Goal: Check status: Check status

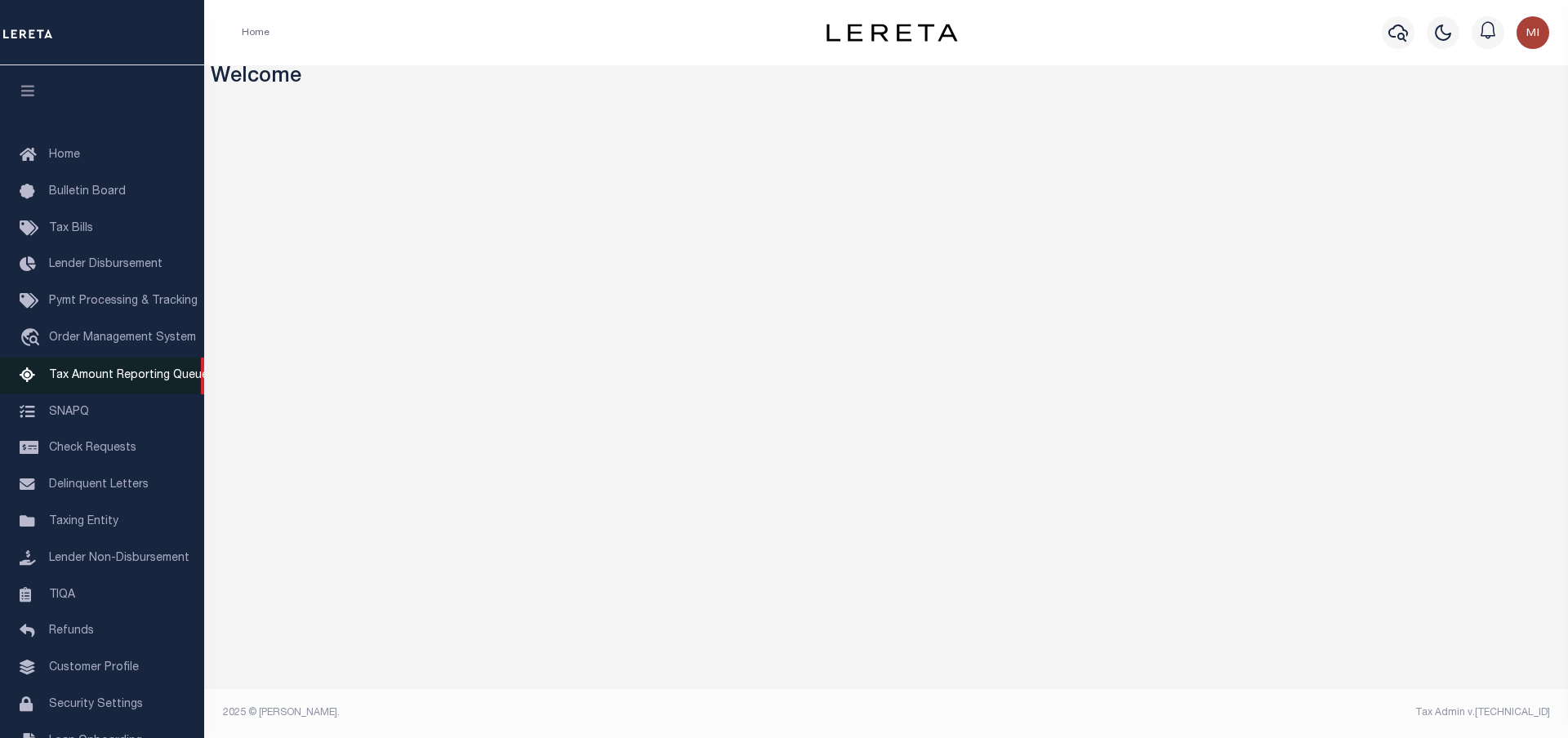
click at [98, 382] on span "Tax Amount Reporting Queue" at bounding box center [128, 375] width 159 height 11
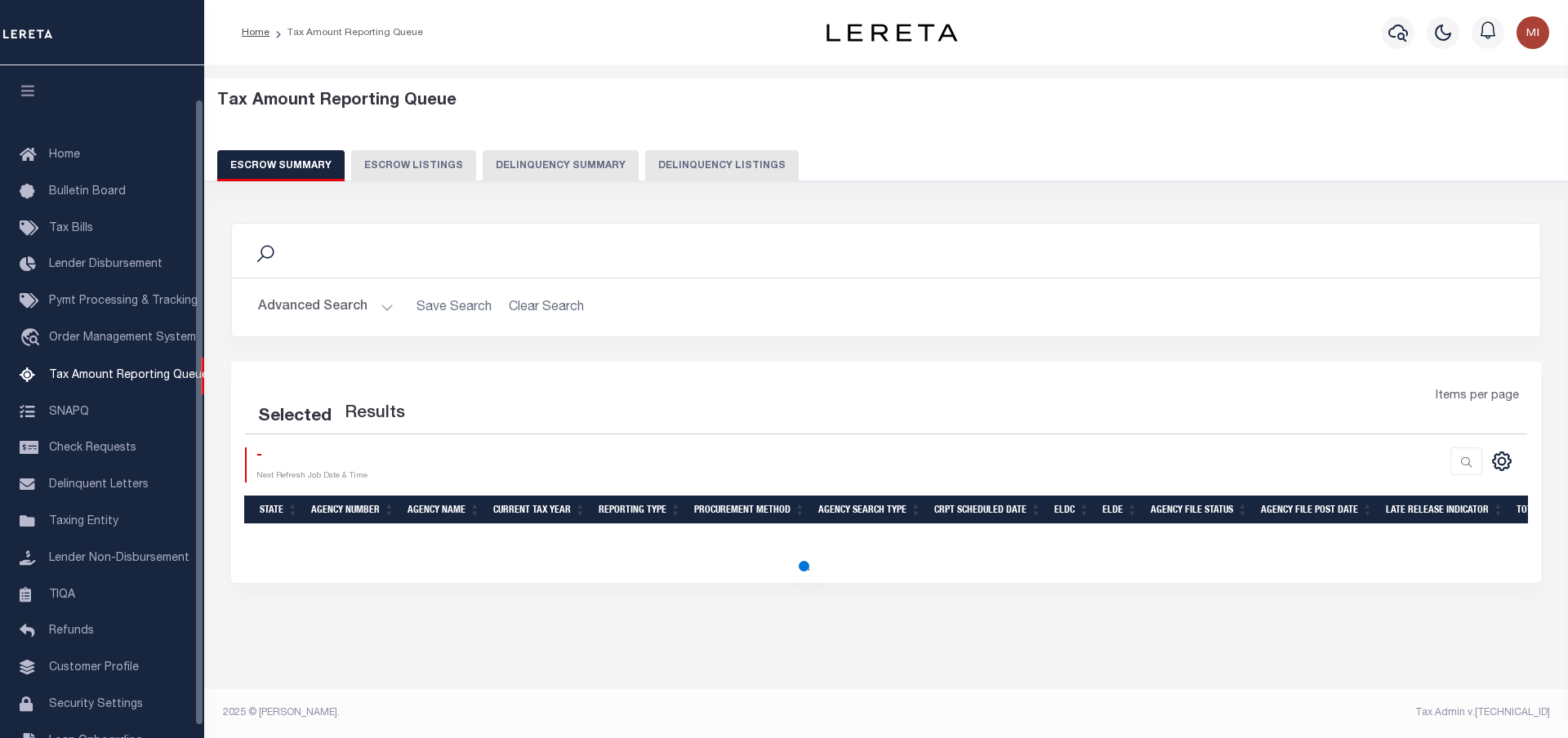
select select "100"
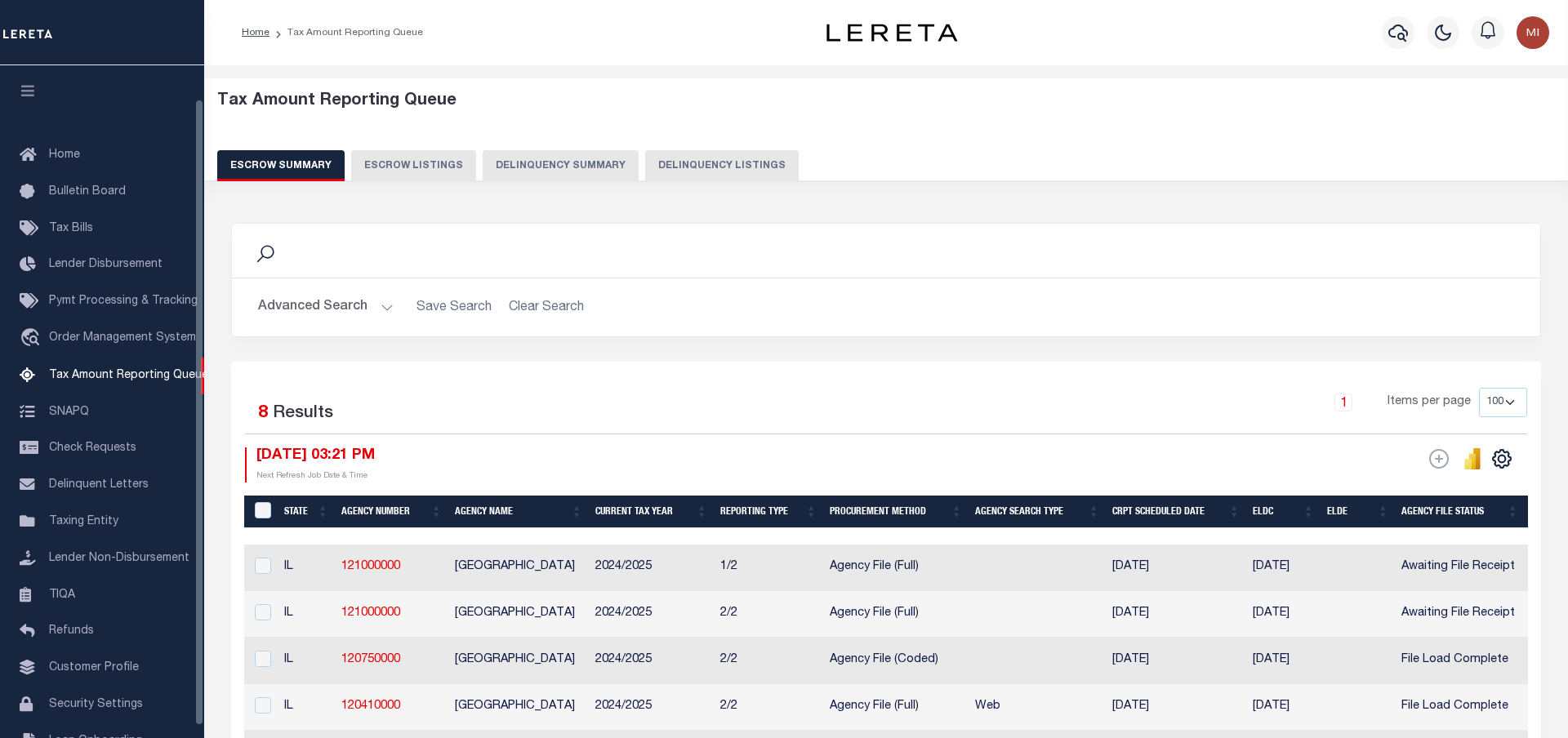
scroll to position [49, 0]
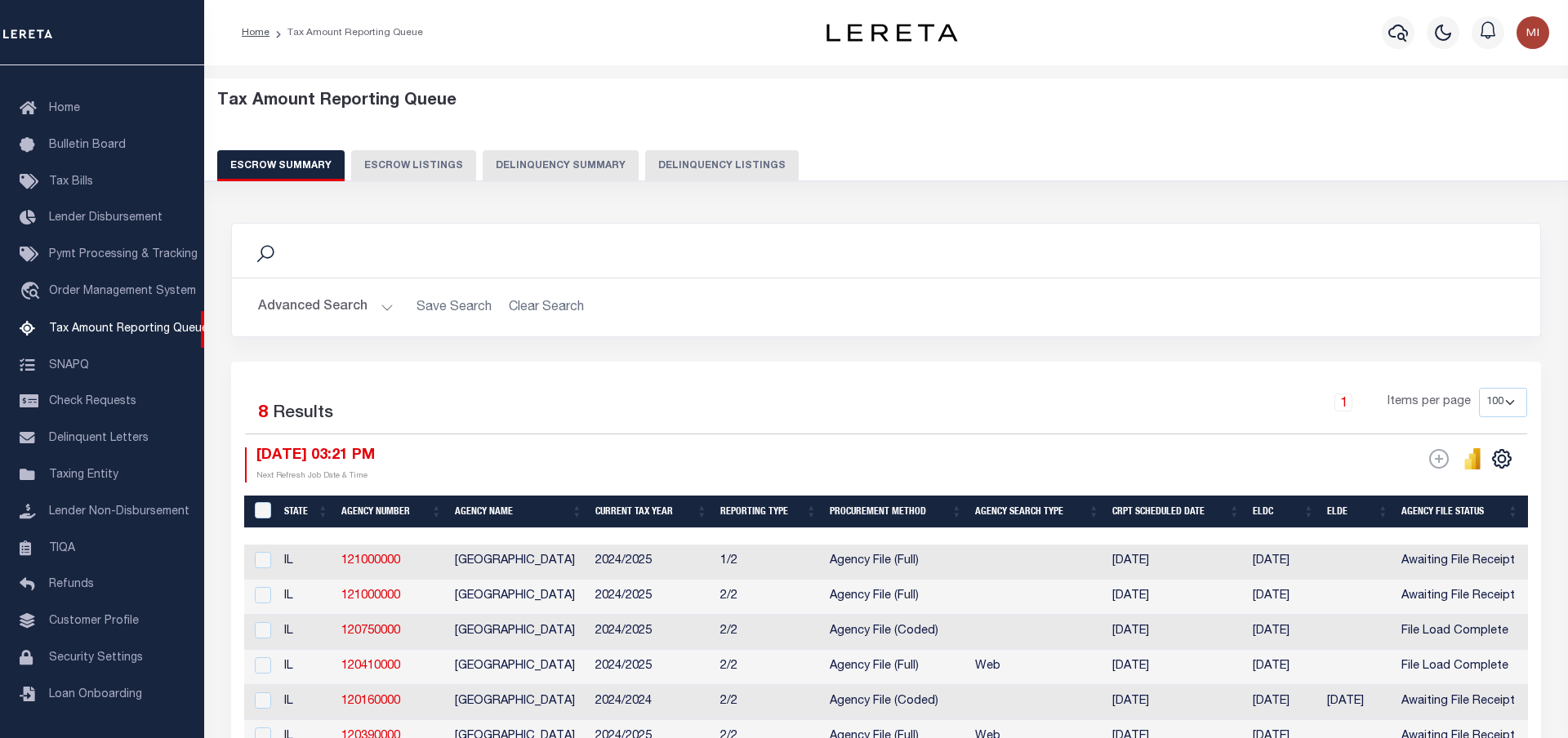
click at [567, 162] on button "Delinquency Summary" at bounding box center [560, 166] width 156 height 31
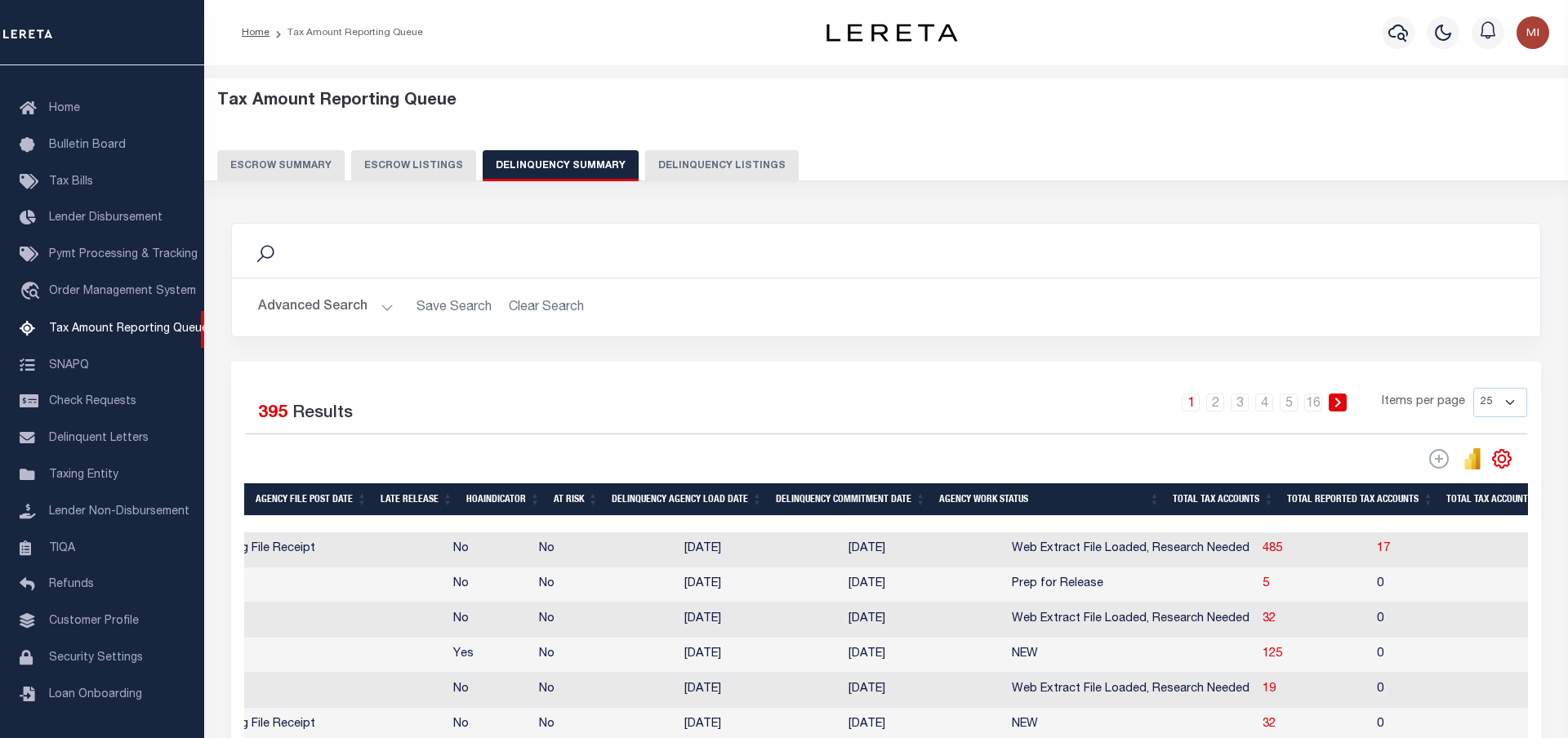
scroll to position [0, 0]
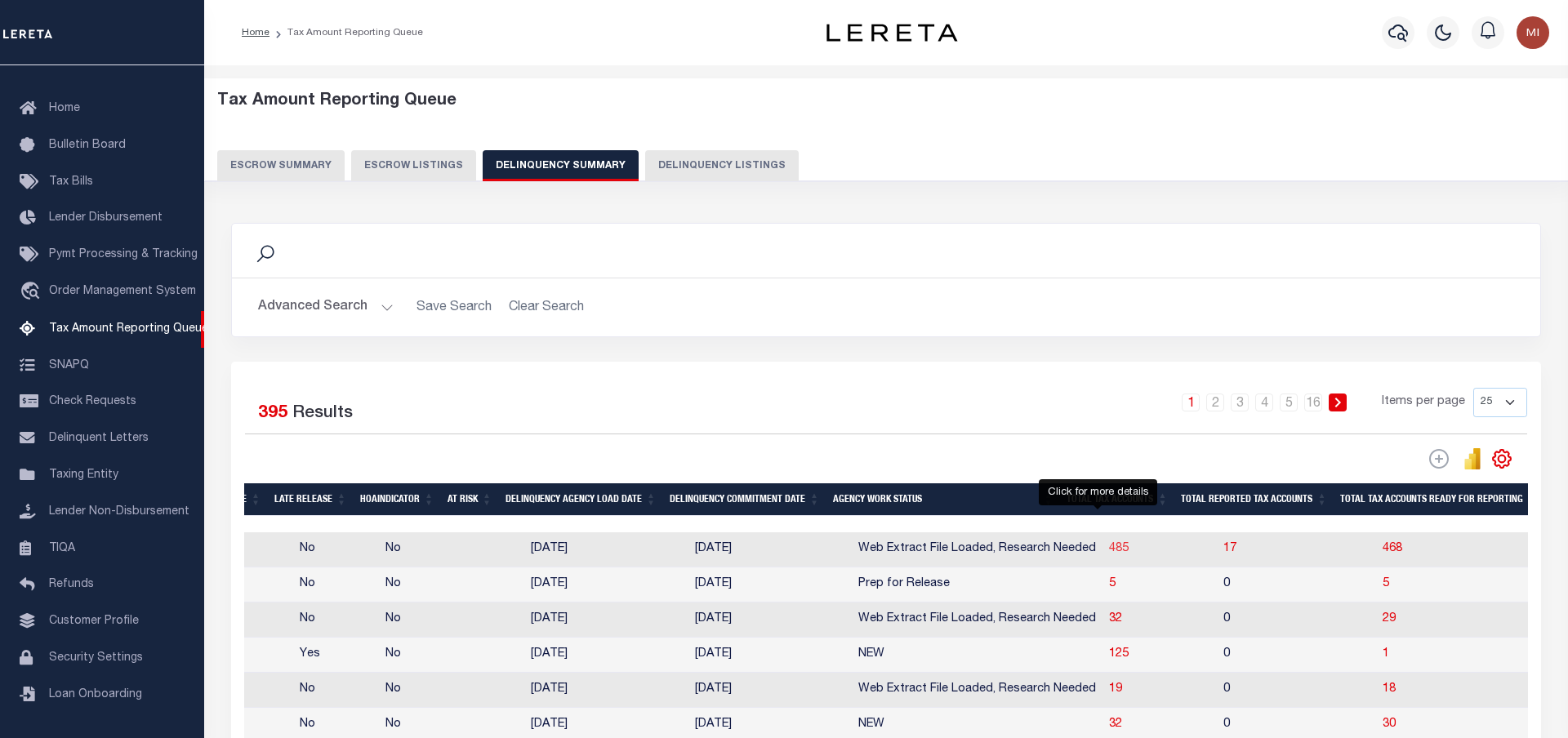
click at [1109, 553] on span "485" at bounding box center [1118, 549] width 20 height 11
select select "100"
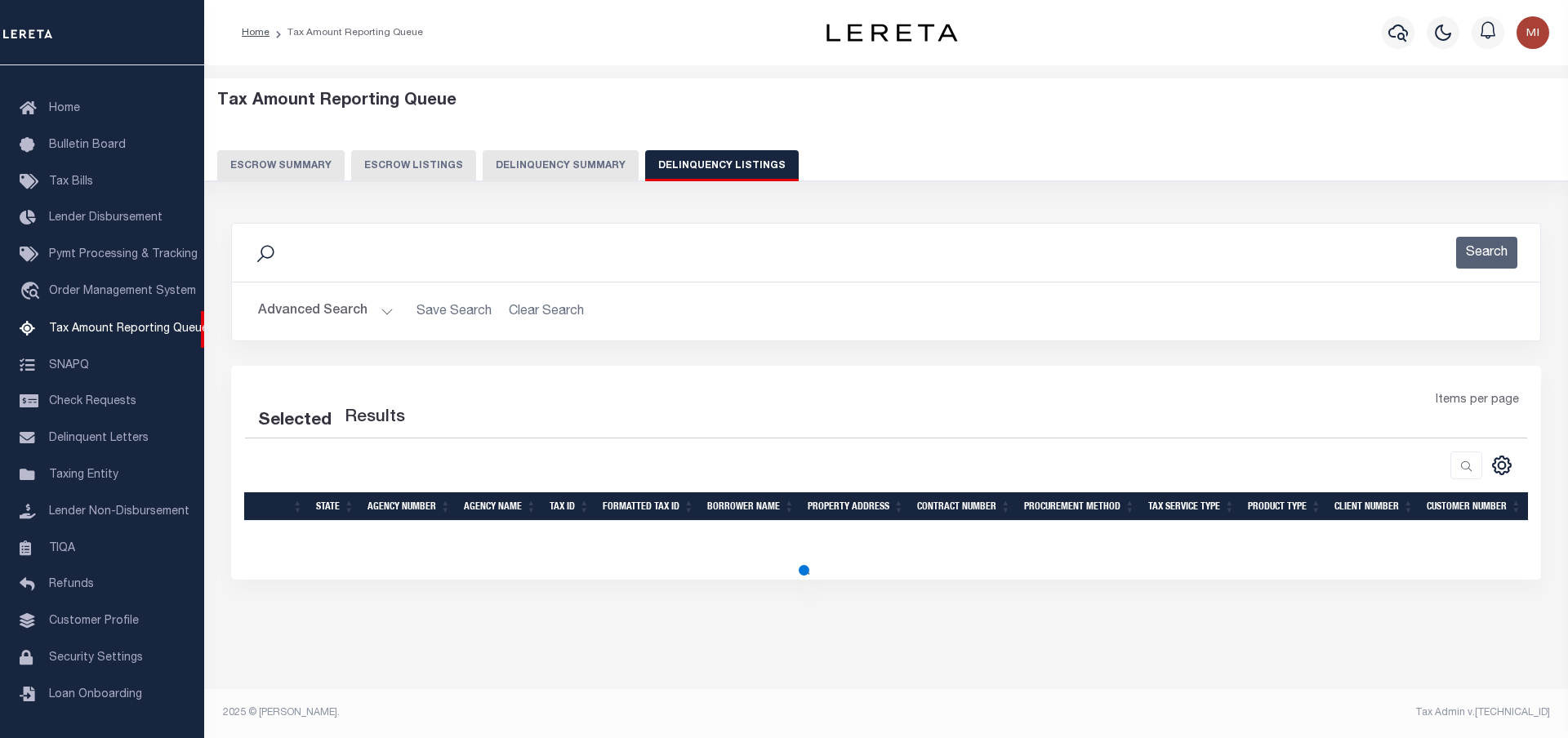
select select "100"
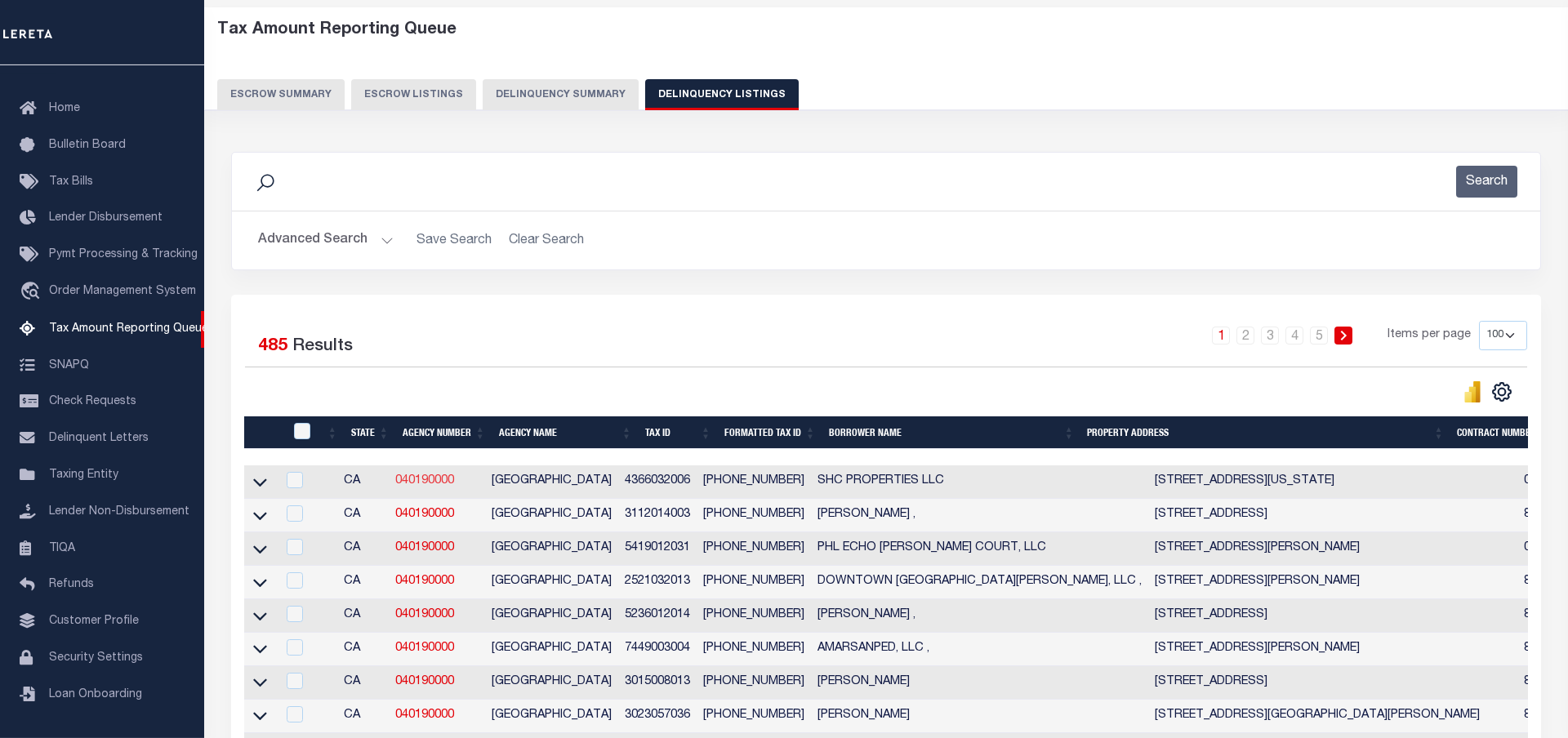
scroll to position [166, 0]
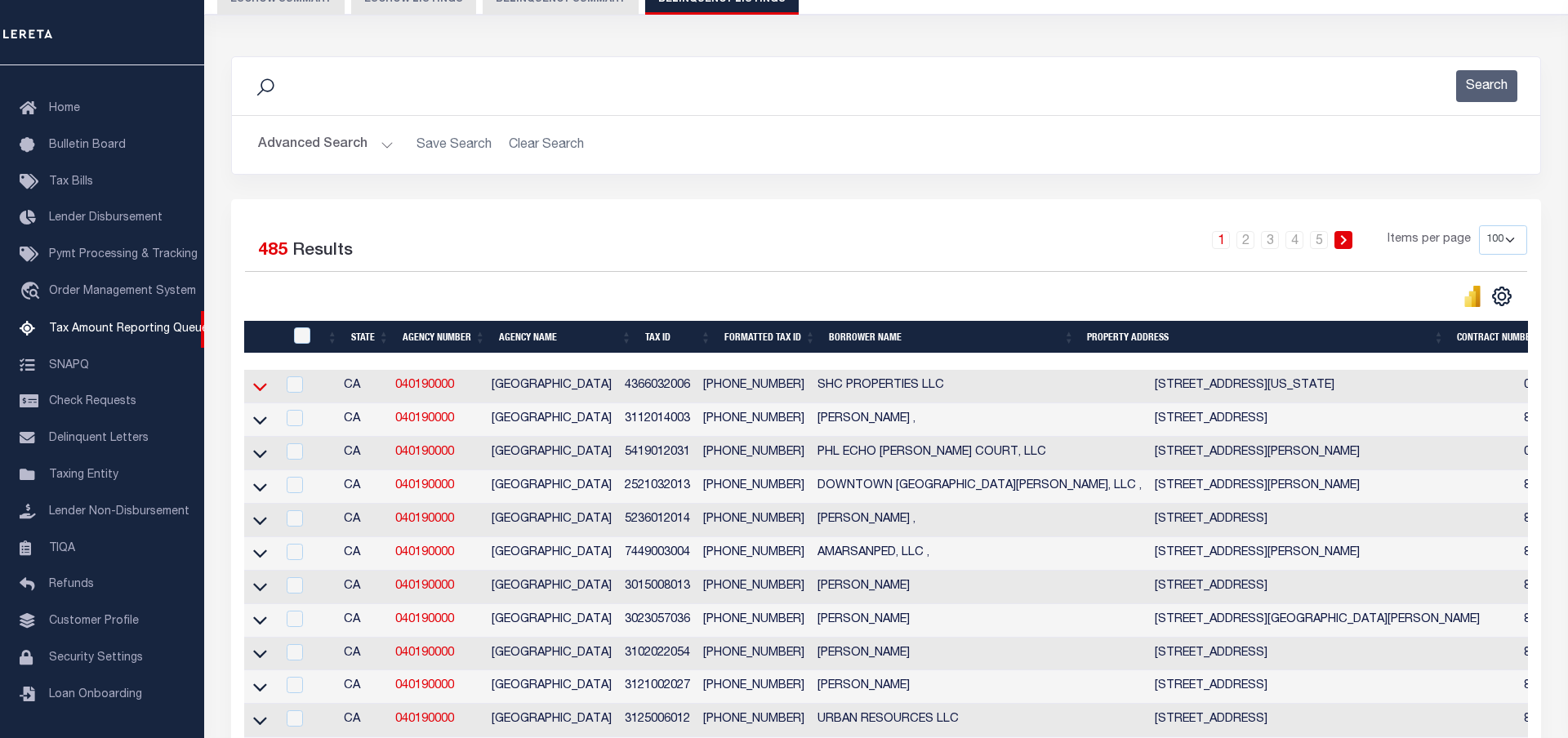
click at [260, 396] on icon at bounding box center [260, 386] width 14 height 17
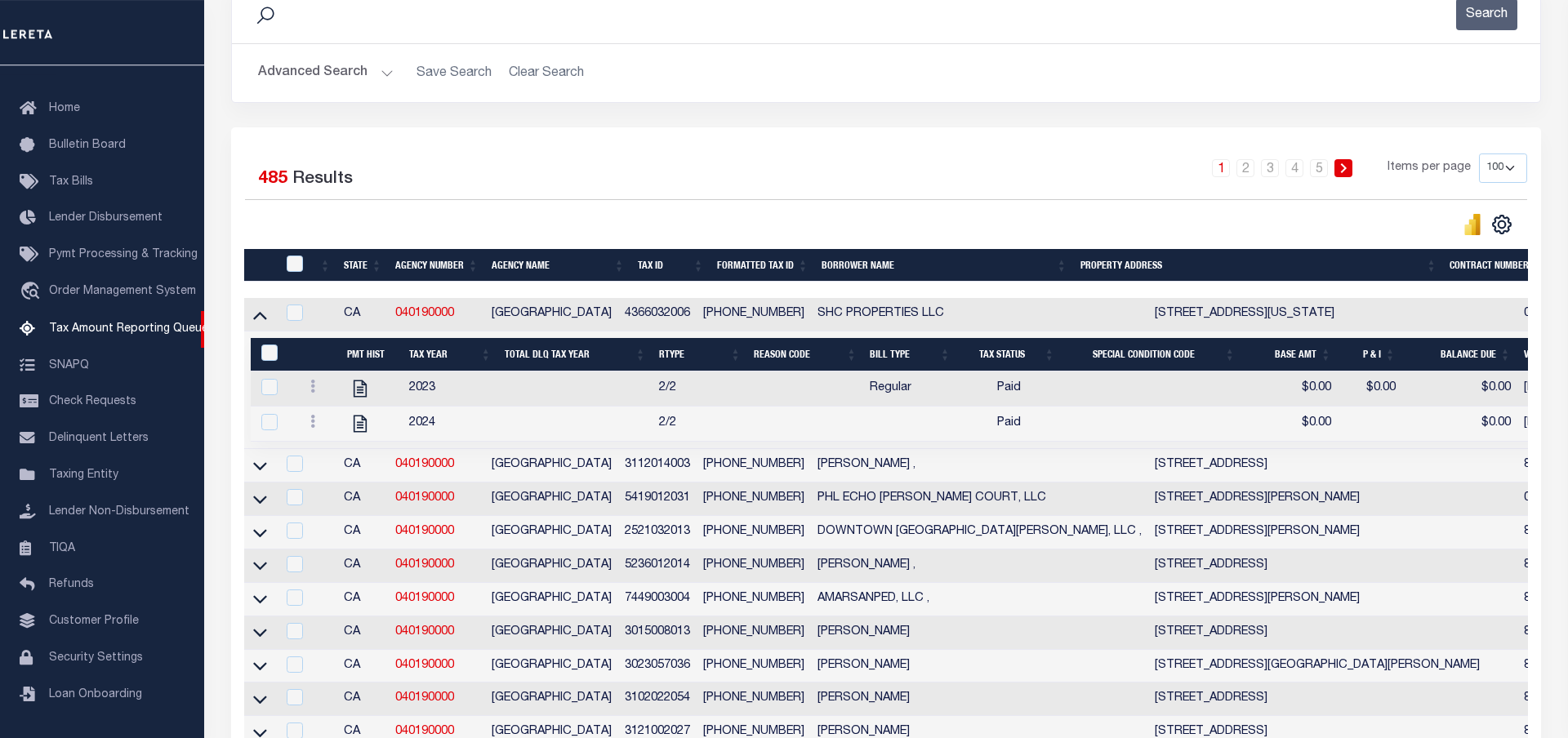
scroll to position [250, 0]
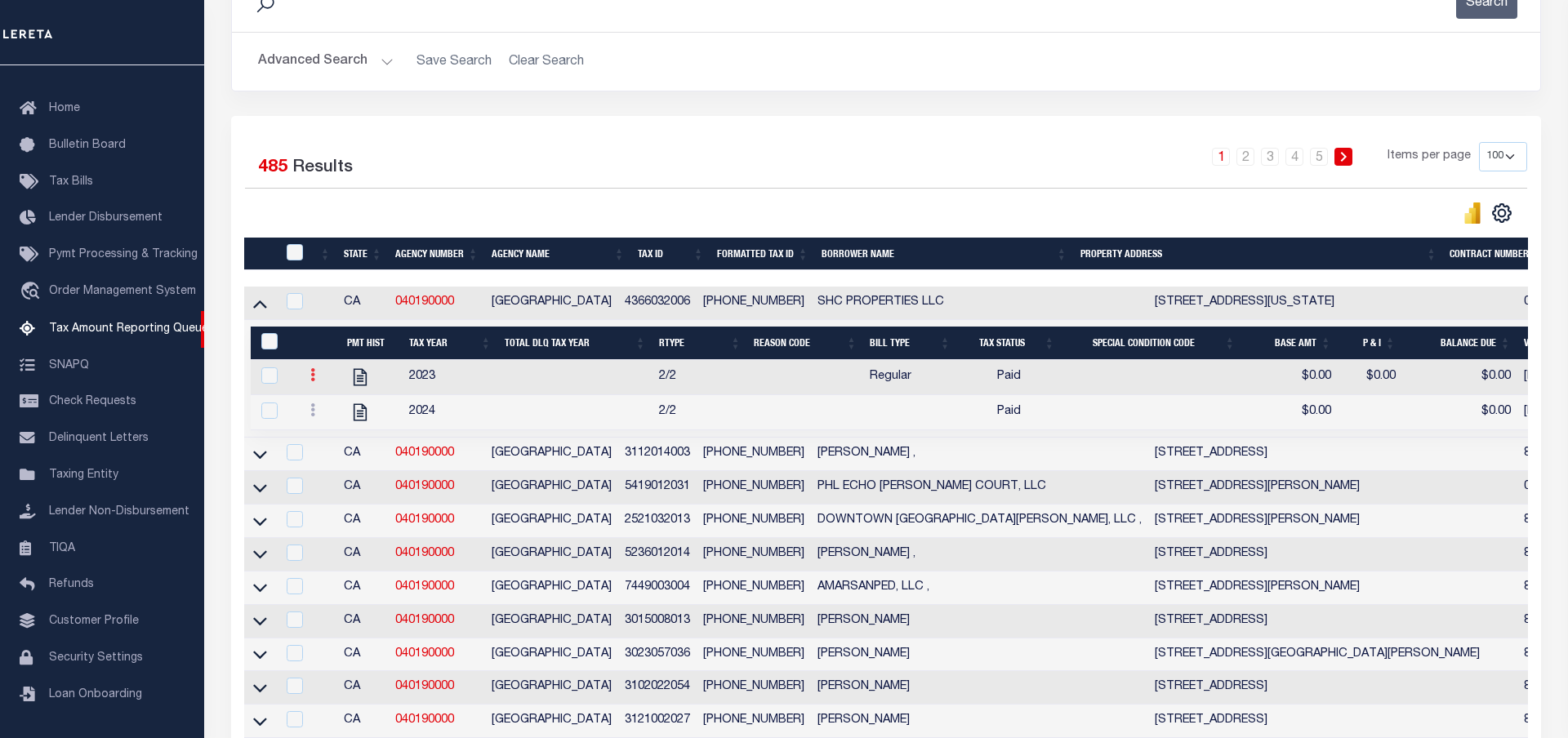
click at [312, 379] on icon at bounding box center [312, 375] width 5 height 13
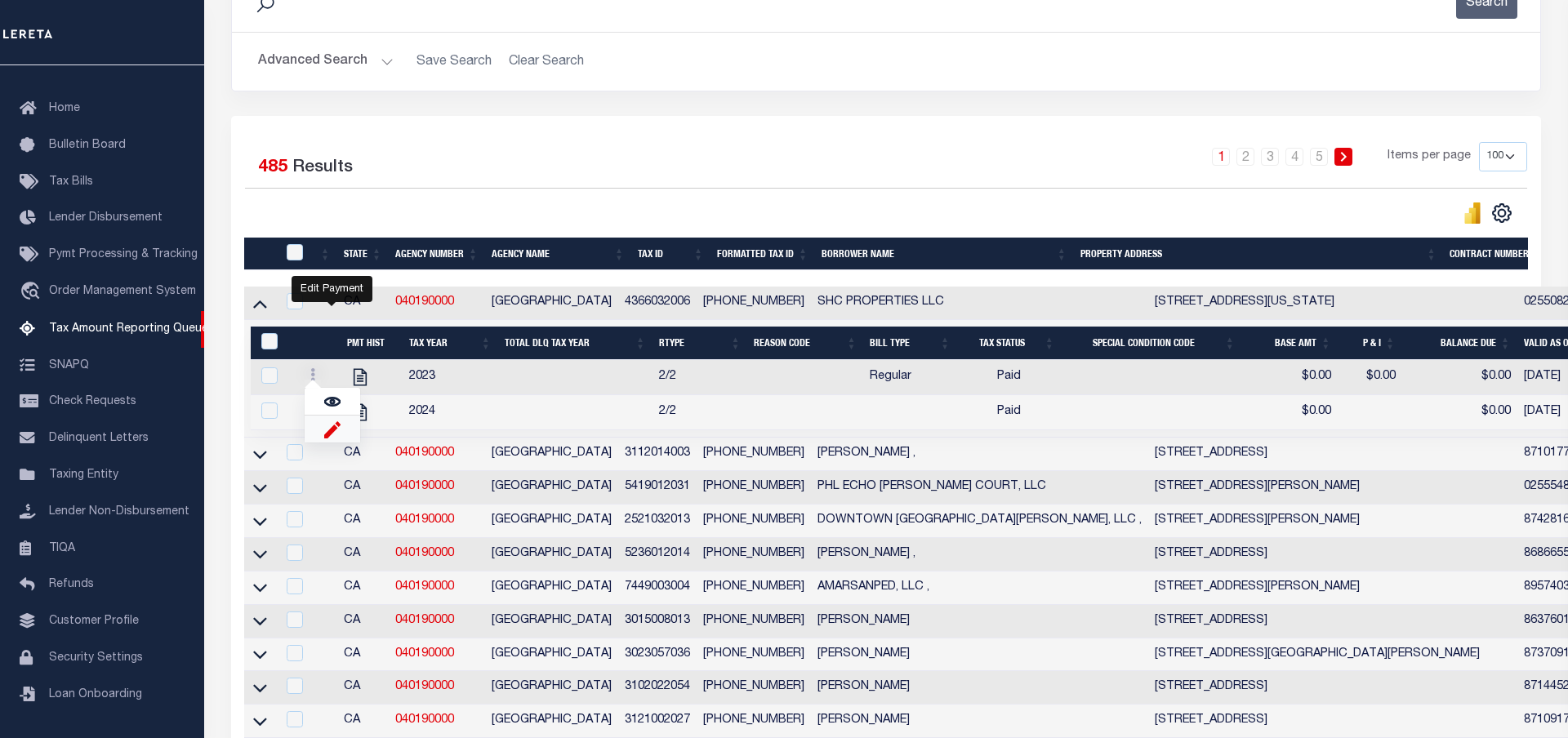
click at [331, 438] on img "" at bounding box center [332, 429] width 16 height 17
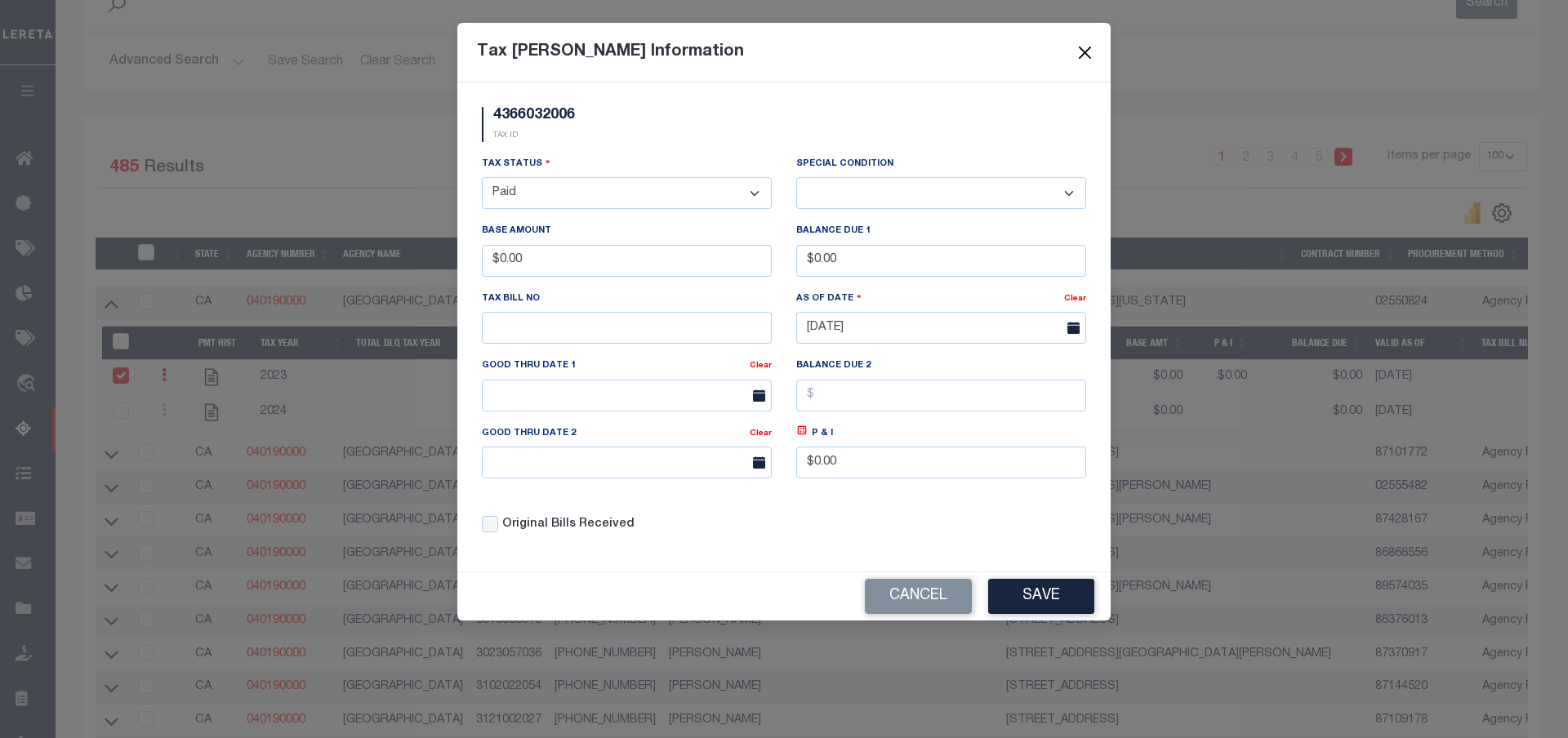
click at [1082, 48] on button "Close" at bounding box center [1085, 52] width 22 height 22
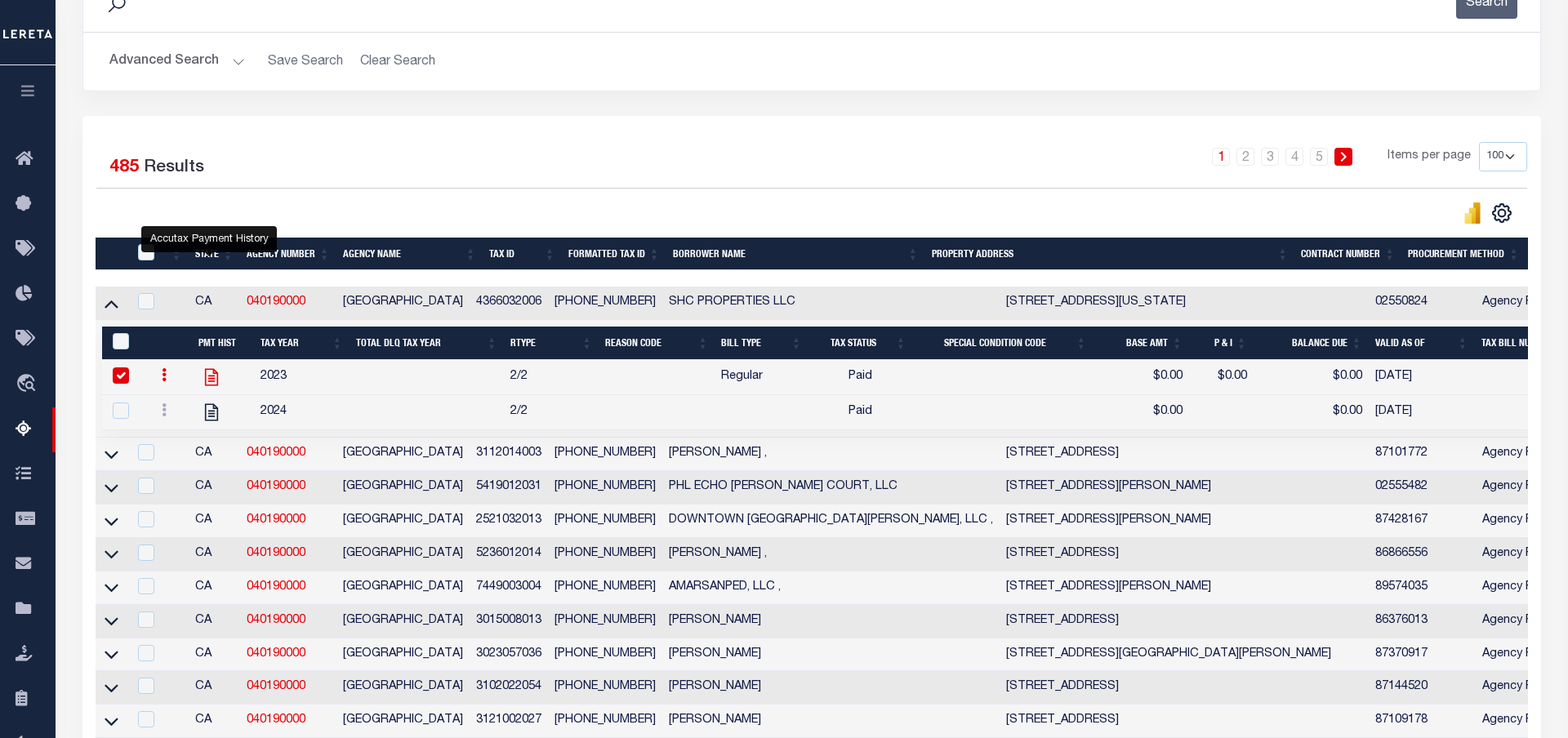
click at [209, 379] on icon "" at bounding box center [211, 377] width 22 height 22
checkbox input "false"
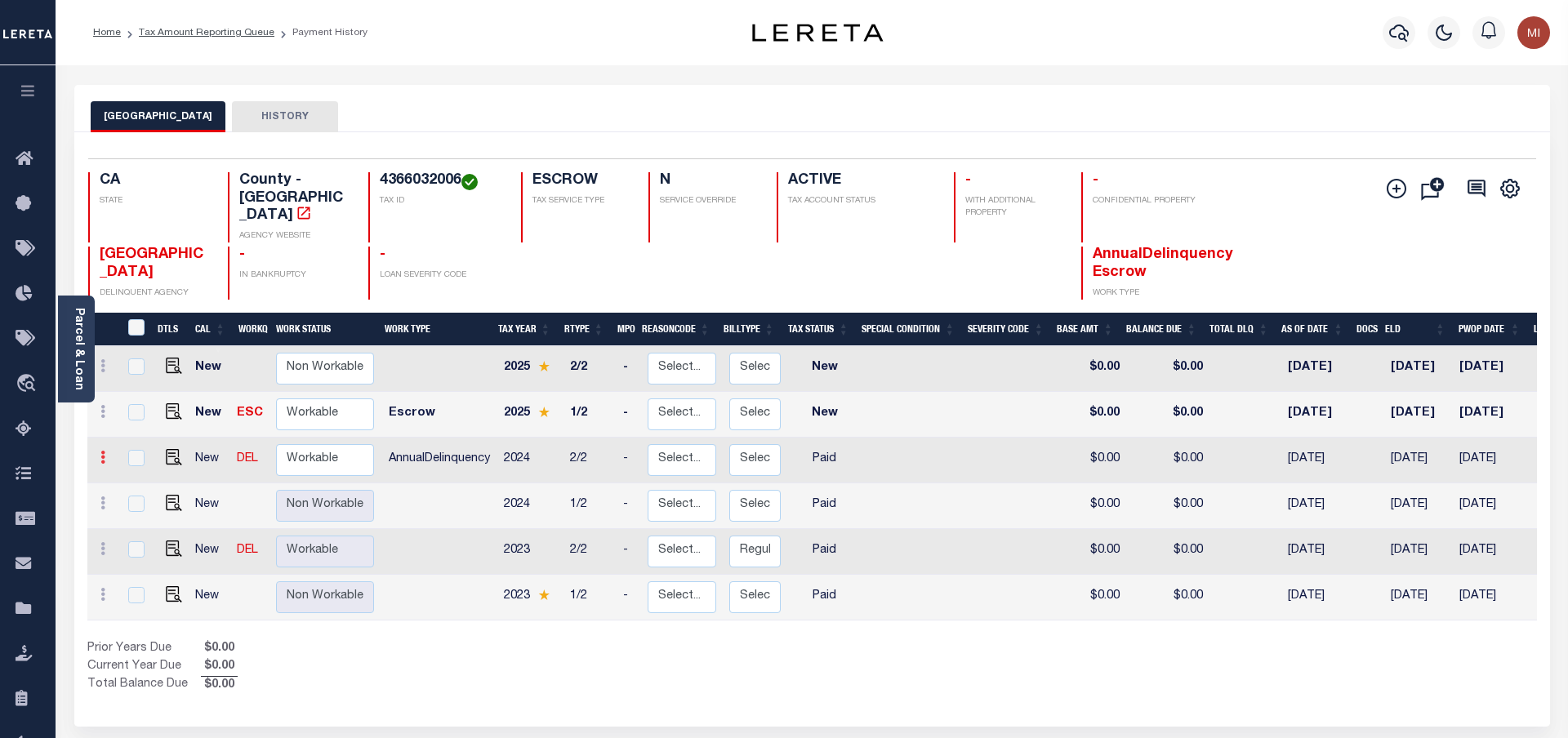
click at [103, 451] on icon at bounding box center [102, 457] width 5 height 13
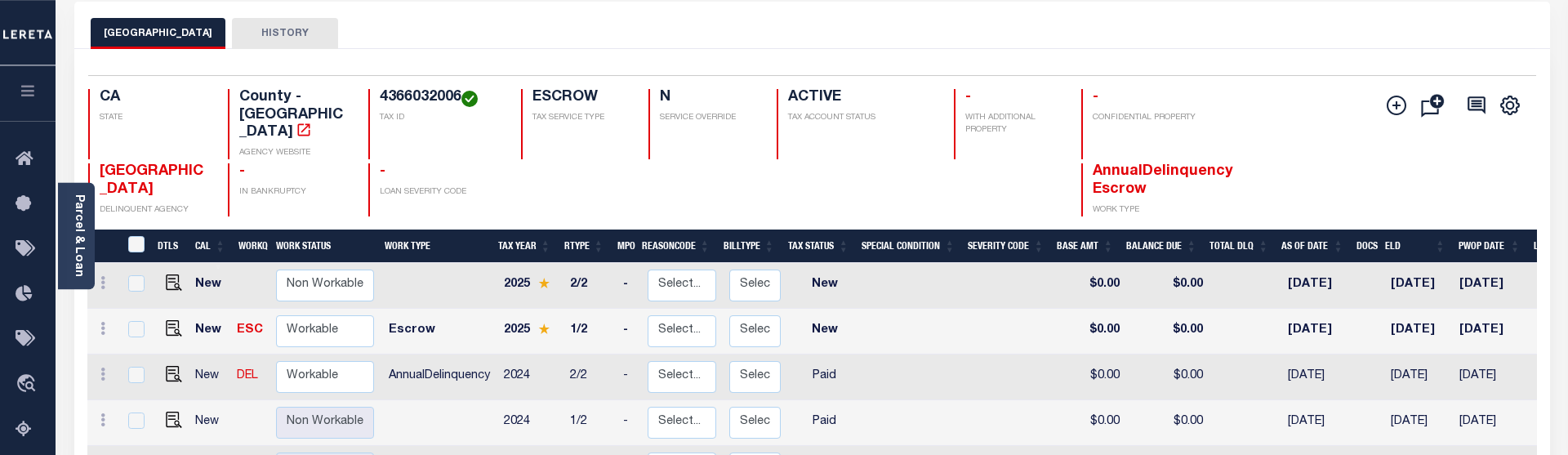
scroll to position [250, 0]
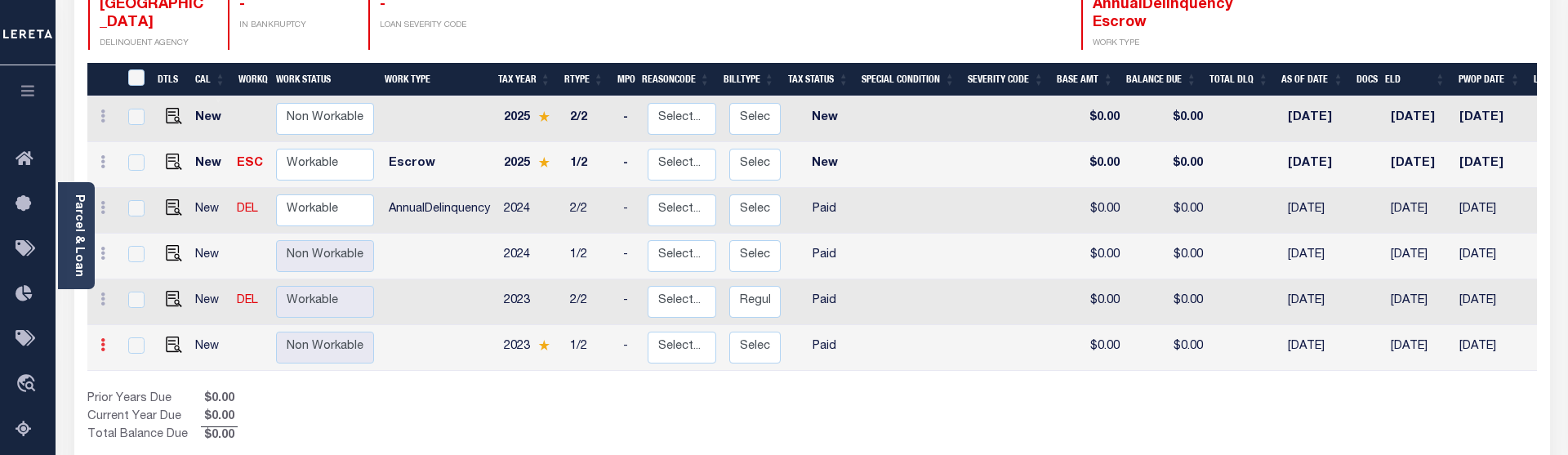
click at [99, 341] on link at bounding box center [102, 347] width 18 height 13
click at [103, 338] on icon at bounding box center [102, 345] width 5 height 13
click at [328, 390] on div "Prior Years Due $0.00 Current Year Due $0.00 Total Balance Due $0.00" at bounding box center [449, 418] width 725 height 54
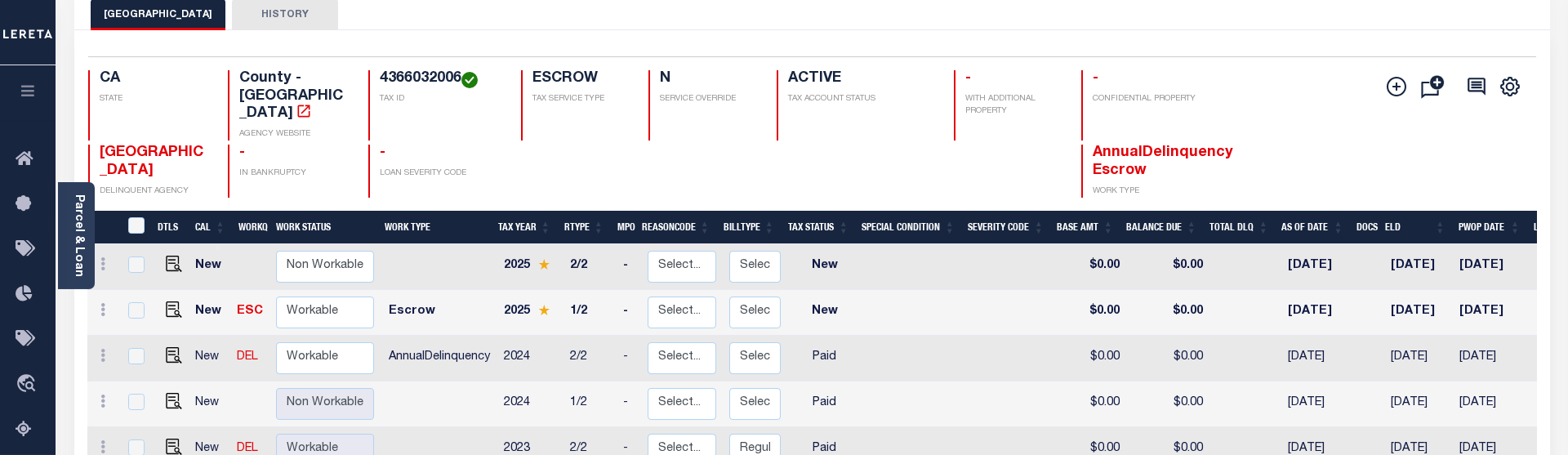
scroll to position [167, 0]
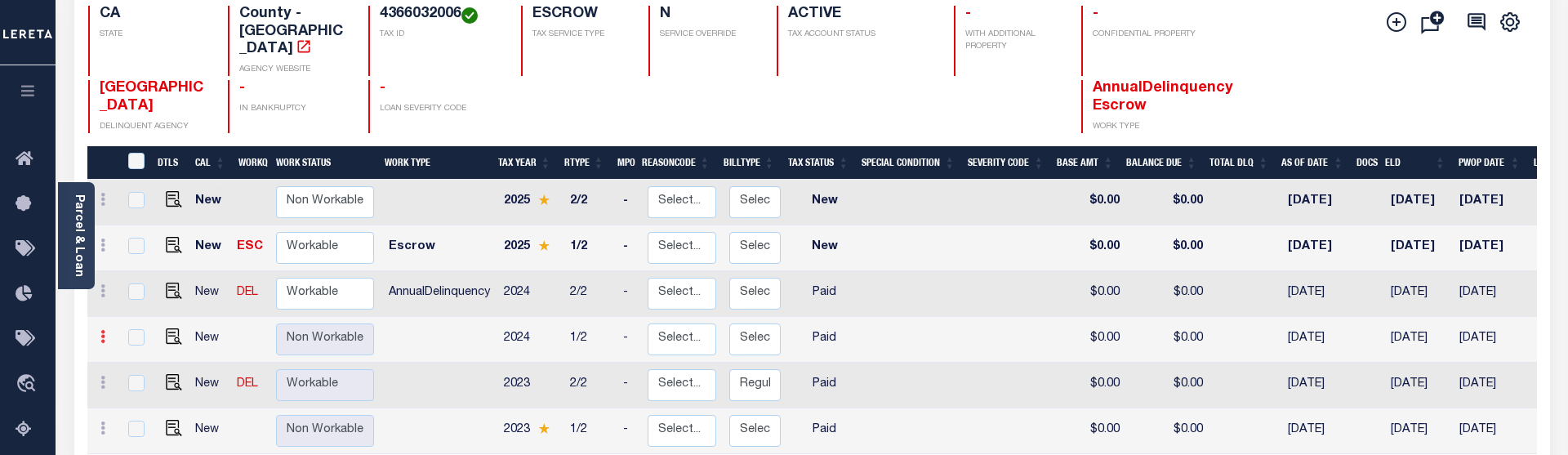
click at [105, 330] on icon at bounding box center [102, 337] width 5 height 13
click at [102, 330] on icon at bounding box center [102, 337] width 5 height 13
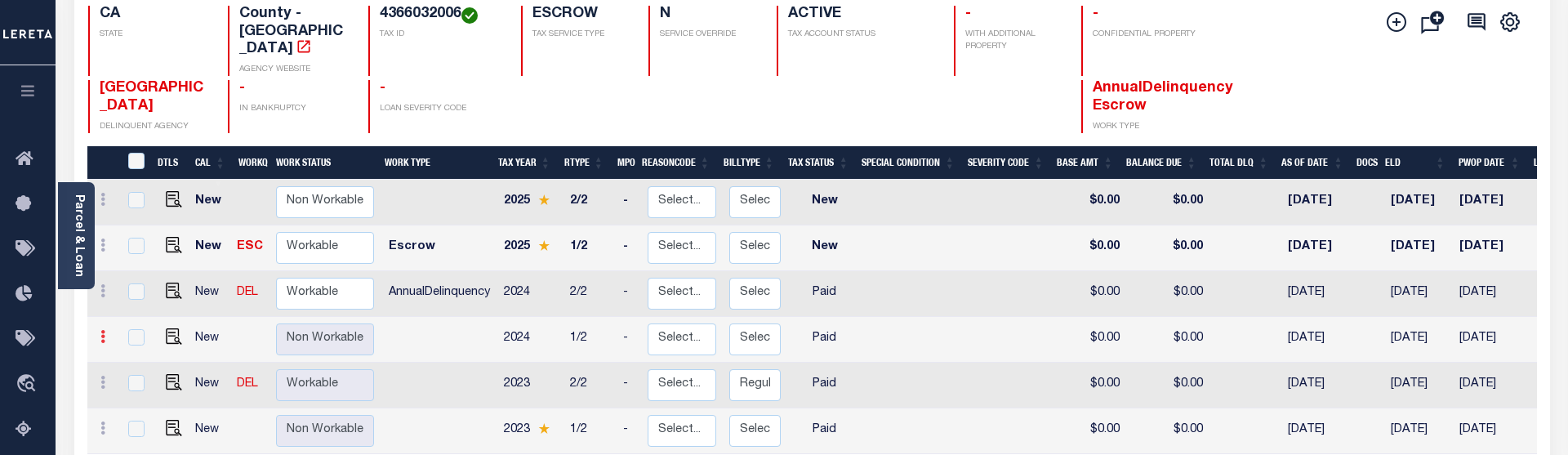
click at [102, 330] on icon at bounding box center [102, 337] width 5 height 13
click at [101, 330] on icon at bounding box center [102, 337] width 5 height 13
click at [175, 329] on img "" at bounding box center [173, 336] width 16 height 16
checkbox input "true"
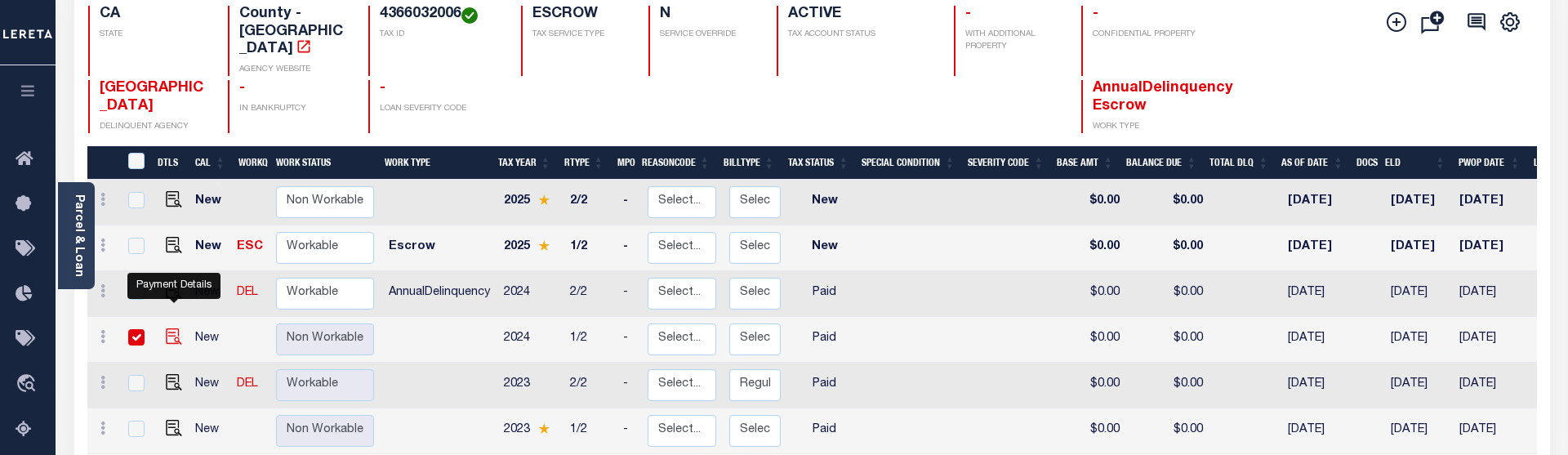
checkbox input "true"
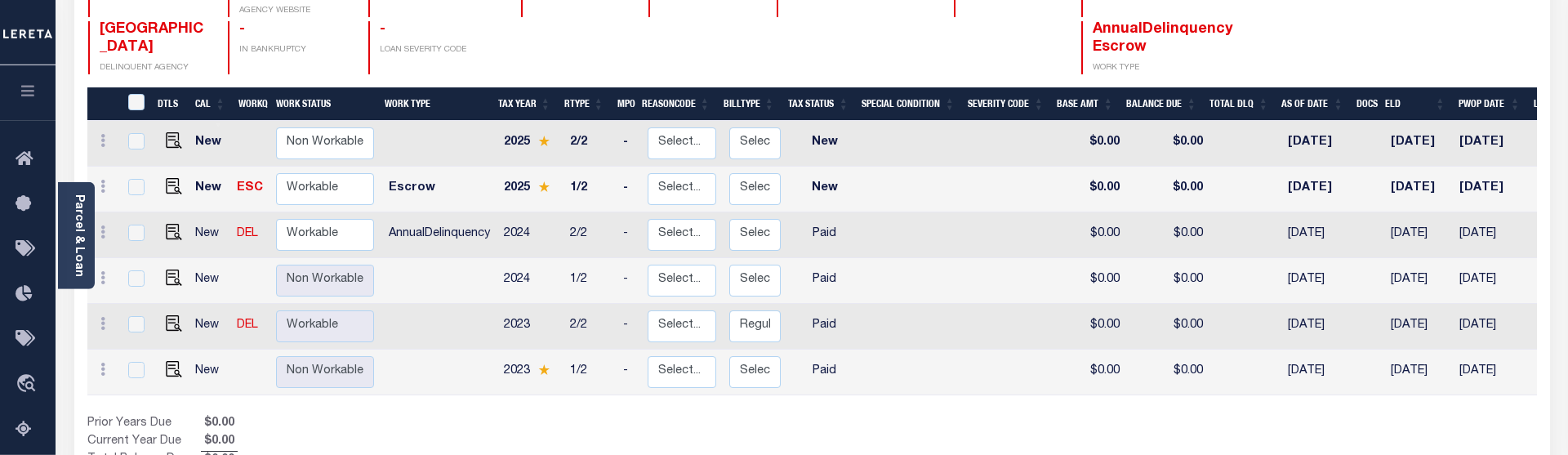
scroll to position [215, 0]
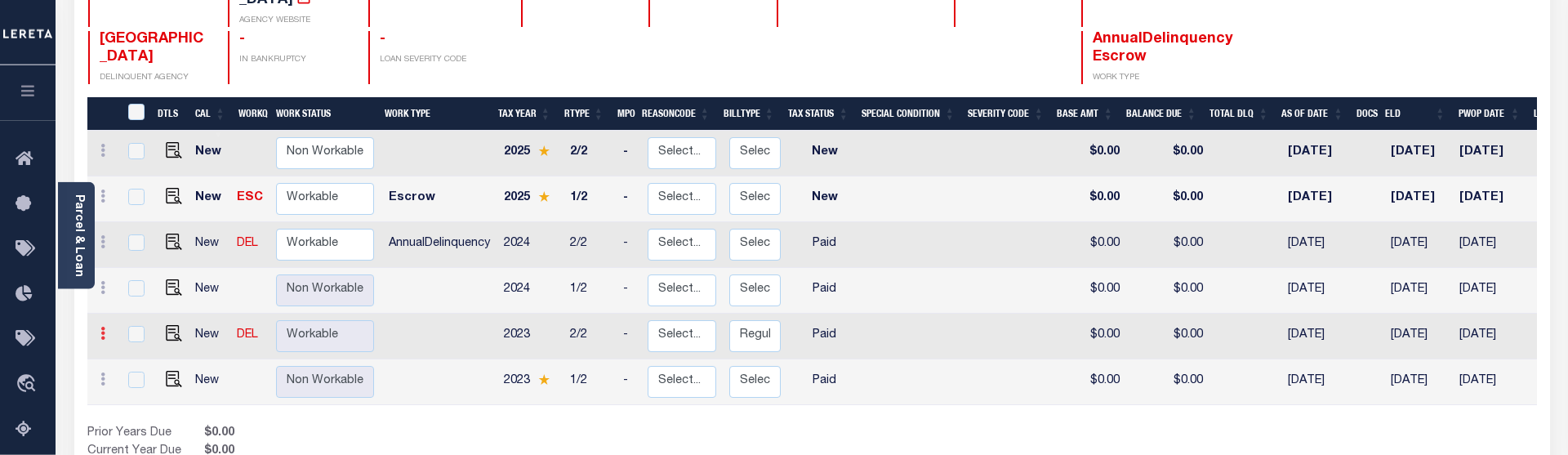
click at [103, 327] on icon at bounding box center [102, 333] width 5 height 13
click at [101, 373] on icon at bounding box center [102, 379] width 5 height 13
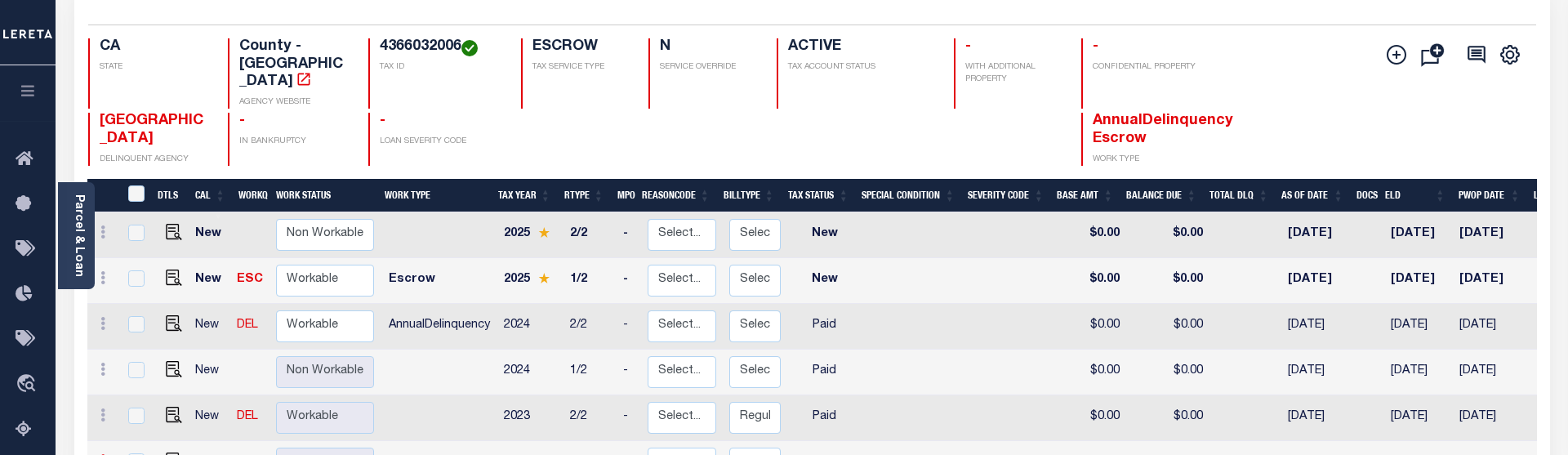
scroll to position [132, 0]
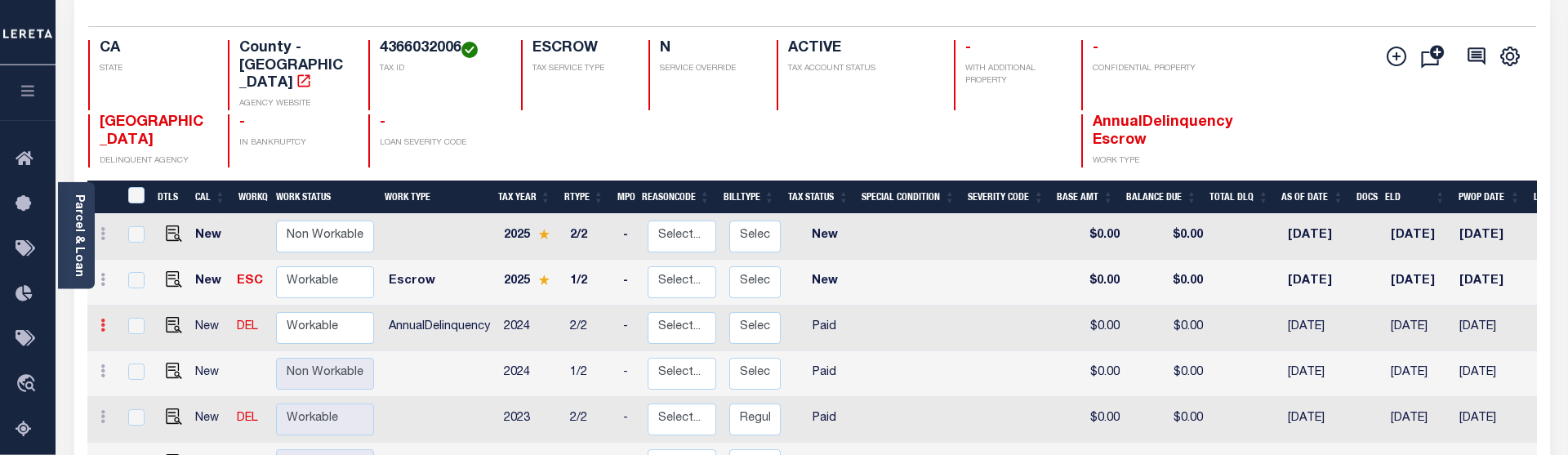
click at [97, 321] on link at bounding box center [102, 328] width 18 height 13
click at [96, 367] on link at bounding box center [102, 374] width 18 height 13
click at [100, 318] on icon at bounding box center [102, 325] width 5 height 13
click at [100, 364] on icon at bounding box center [102, 371] width 5 height 13
click at [102, 318] on icon at bounding box center [102, 325] width 5 height 13
